Goal: Feedback & Contribution: Submit feedback/report problem

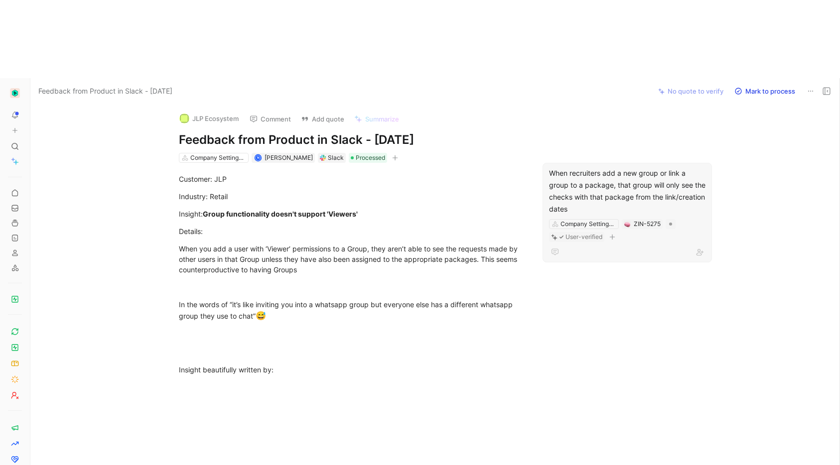
click at [598, 167] on div "When recruiters add a new group or link a group to a package, that group will o…" at bounding box center [627, 191] width 156 height 48
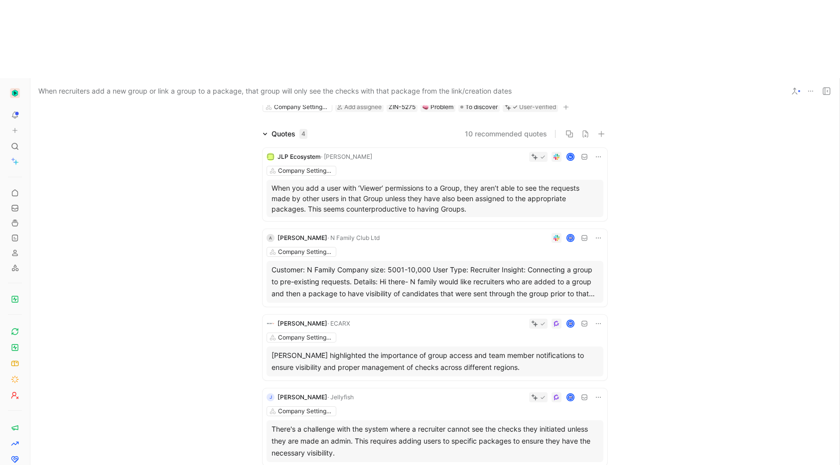
scroll to position [83, 0]
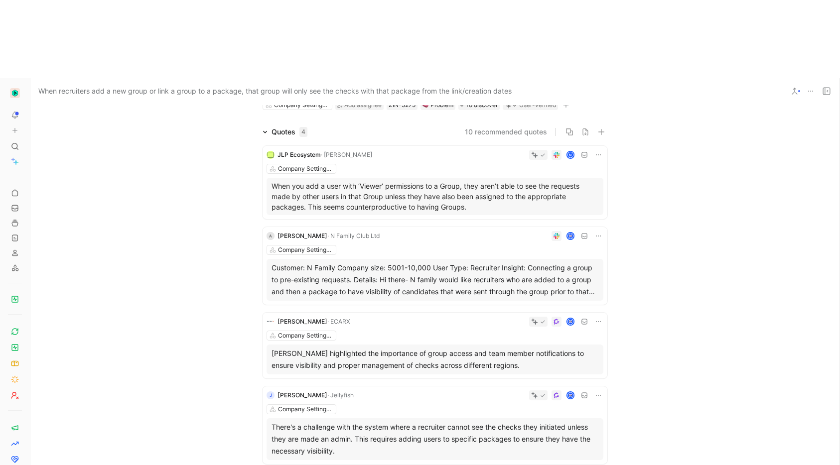
click at [596, 321] on icon at bounding box center [598, 321] width 5 height 1
click at [572, 304] on span "Delete quote" at bounding box center [565, 306] width 42 height 8
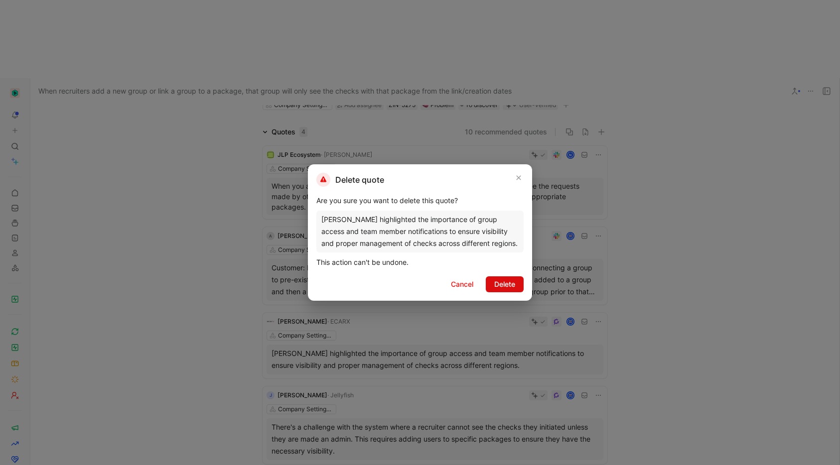
click at [506, 284] on span "Delete" at bounding box center [504, 284] width 21 height 12
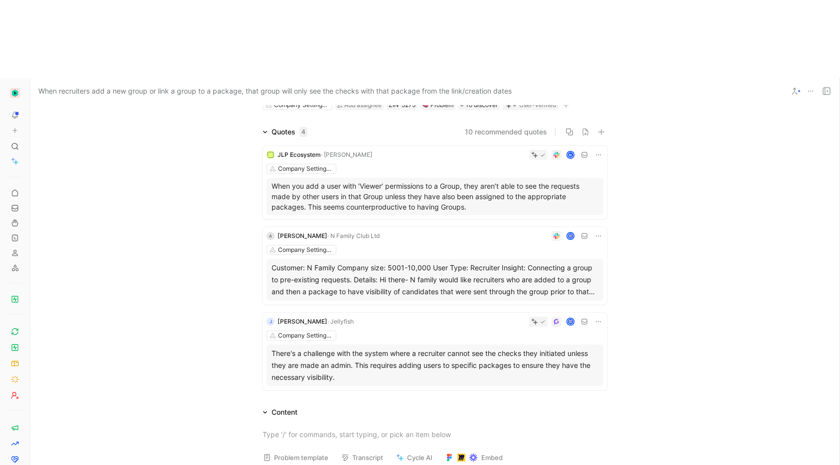
click at [597, 318] on icon at bounding box center [598, 322] width 8 height 8
click at [580, 262] on span "Edit property" at bounding box center [565, 262] width 43 height 8
drag, startPoint x: 435, startPoint y: 260, endPoint x: 441, endPoint y: 260, distance: 6.0
click at [352, 348] on div "There's a challenge with the system where a recruiter cannot see the checks the…" at bounding box center [435, 366] width 327 height 36
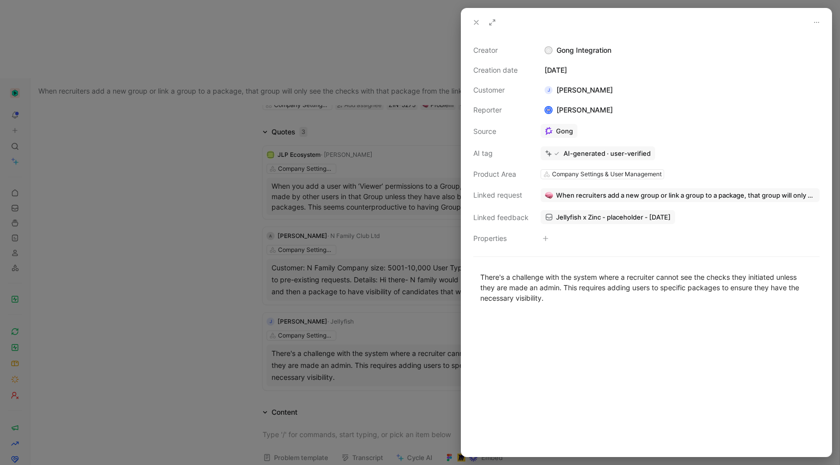
click at [562, 194] on span "When recruiters add a new group or link a group to a package, that group will o…" at bounding box center [685, 195] width 259 height 9
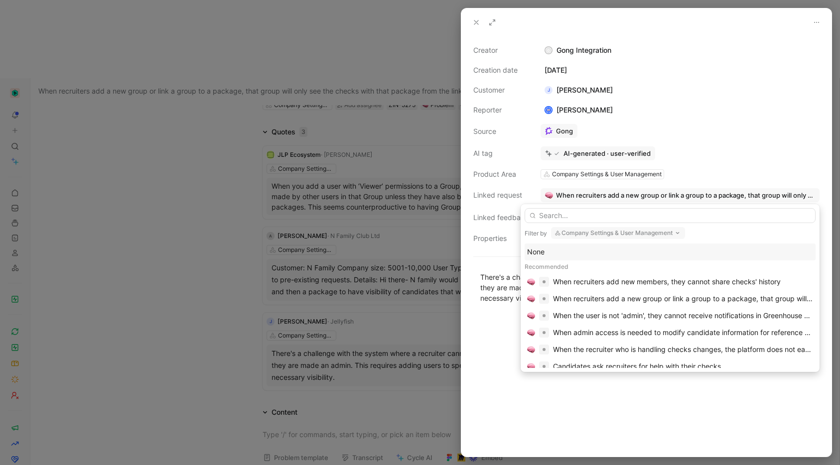
click at [591, 217] on input "text" at bounding box center [670, 215] width 291 height 15
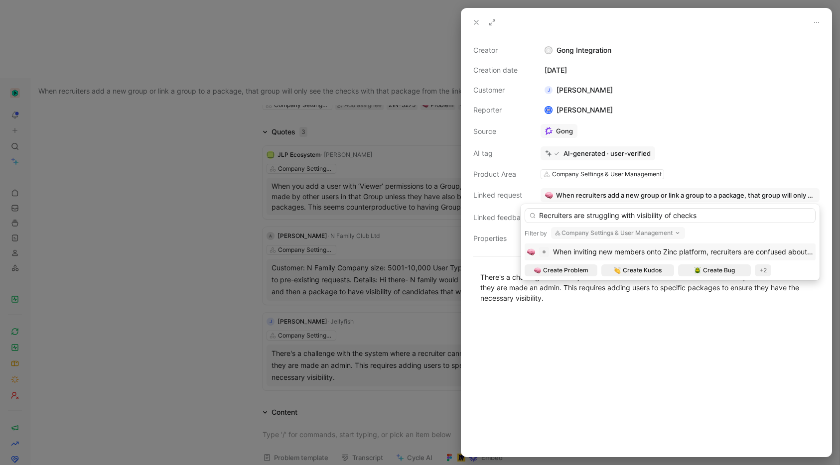
type input "Recruiters are struggling with visibility of checks"
click at [607, 232] on button "Company Settings & User Management" at bounding box center [618, 233] width 134 height 12
drag, startPoint x: 608, startPoint y: 231, endPoint x: 696, endPoint y: 212, distance: 90.7
click at [582, 271] on span "Create Problem" at bounding box center [565, 271] width 45 height 10
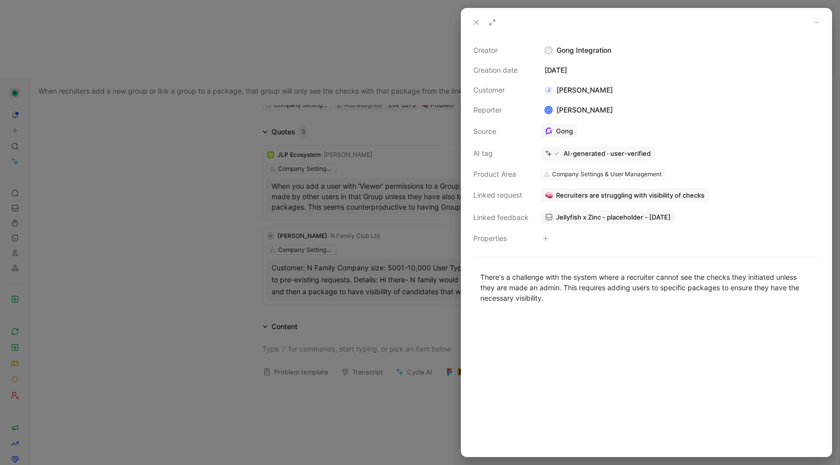
click at [473, 21] on icon at bounding box center [476, 22] width 8 height 8
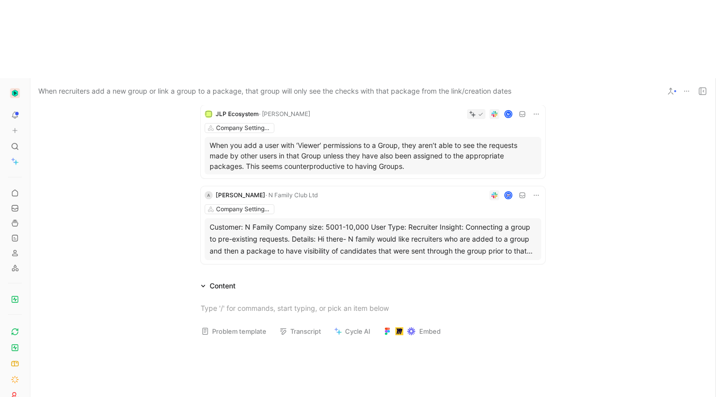
scroll to position [124, 0]
